Goal: Task Accomplishment & Management: Manage account settings

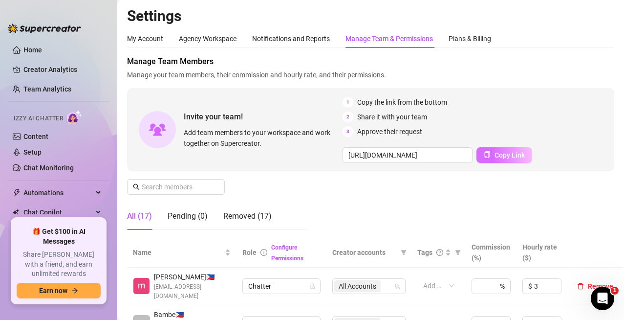
click at [408, 153] on span "Copy Link" at bounding box center [510, 155] width 30 height 8
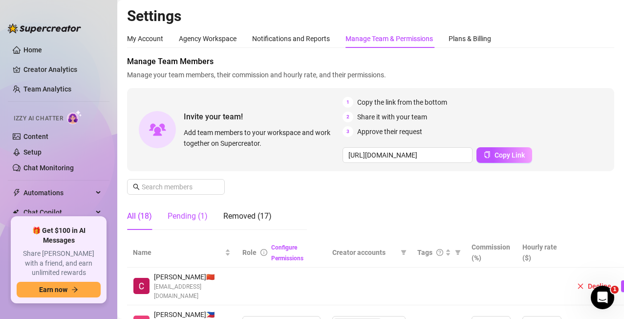
click at [190, 217] on div "Pending (1)" at bounding box center [188, 216] width 40 height 12
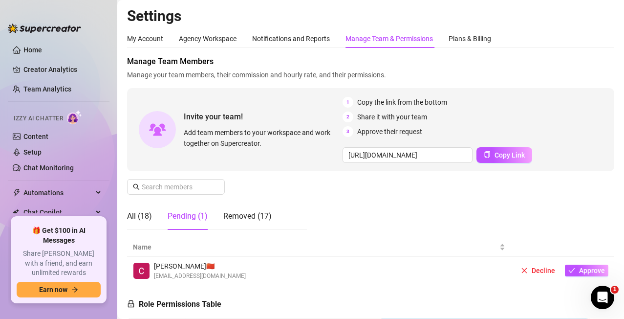
scroll to position [49, 0]
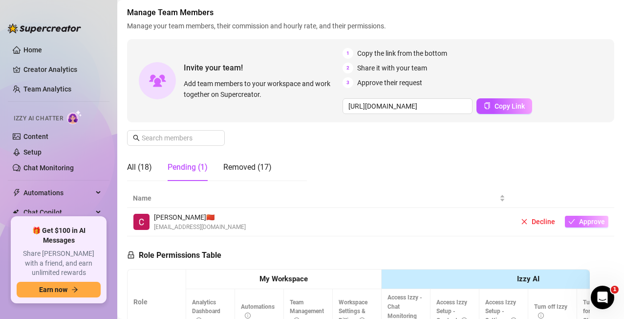
click at [408, 221] on button "Approve" at bounding box center [586, 222] width 43 height 12
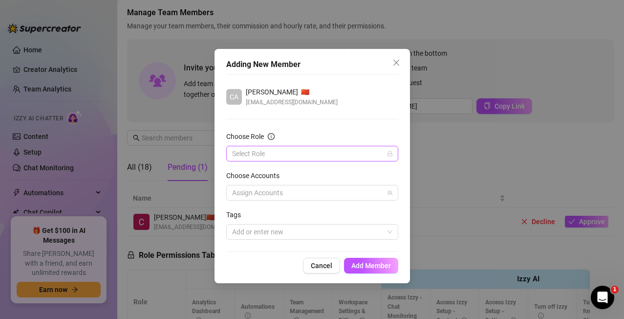
click at [391, 156] on icon "lock" at bounding box center [390, 153] width 4 height 5
click at [321, 155] on input "Choose Role" at bounding box center [307, 153] width 151 height 15
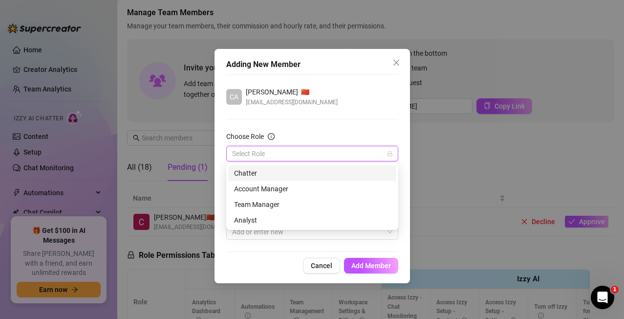
click at [251, 170] on div "Chatter" at bounding box center [312, 173] width 156 height 11
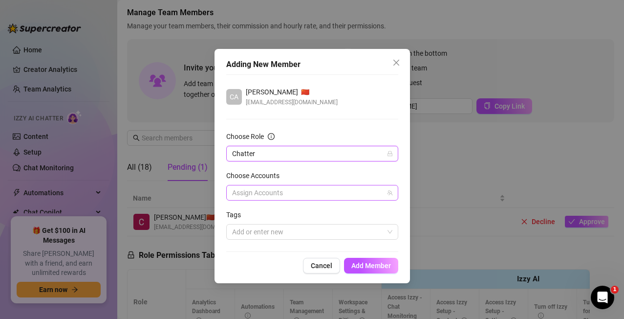
click at [393, 194] on div "Assign Accounts" at bounding box center [312, 193] width 172 height 16
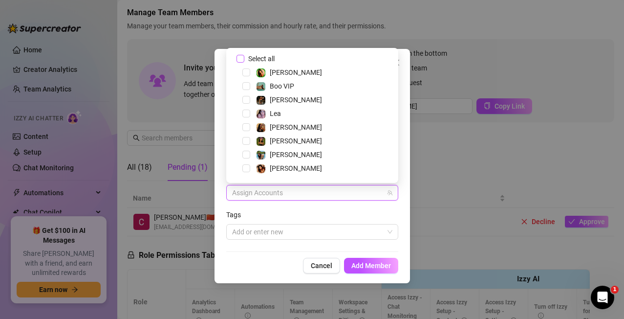
click at [239, 61] on input "Select all" at bounding box center [240, 58] width 7 height 7
checkbox input "true"
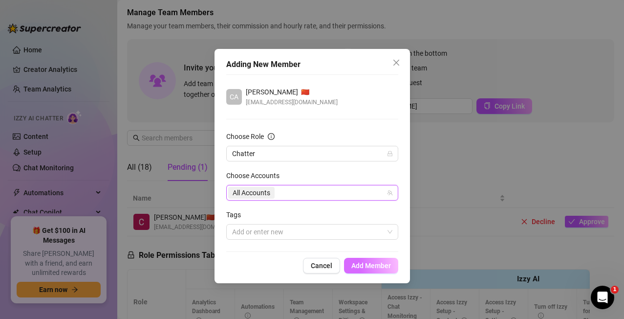
click at [385, 260] on span "Add Member" at bounding box center [371, 265] width 40 height 8
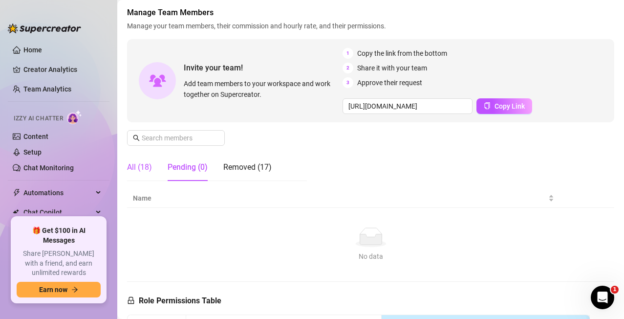
click at [147, 170] on div "All (18)" at bounding box center [139, 167] width 25 height 12
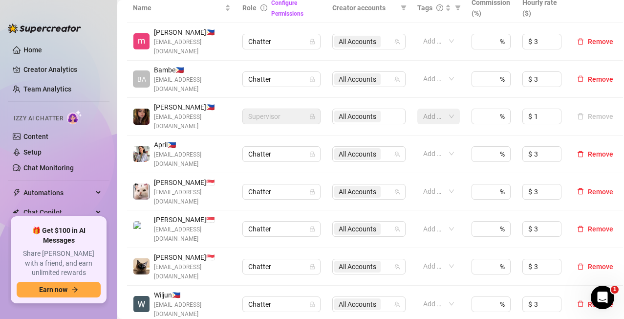
scroll to position [342, 0]
